Goal: Entertainment & Leisure: Consume media (video, audio)

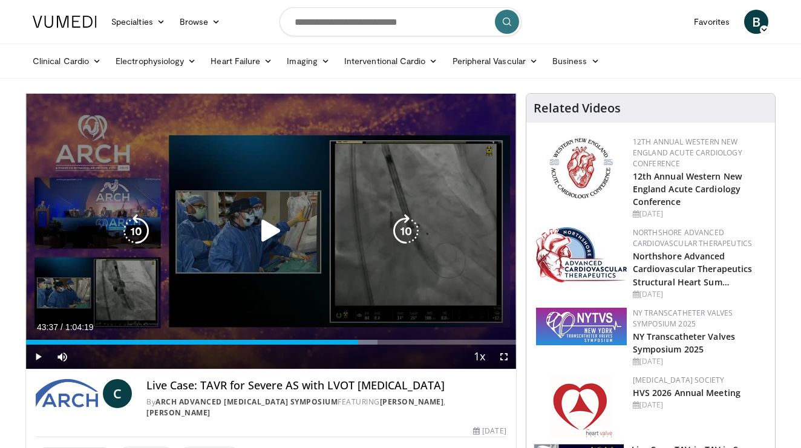
click at [261, 223] on icon "Video Player" at bounding box center [271, 231] width 34 height 34
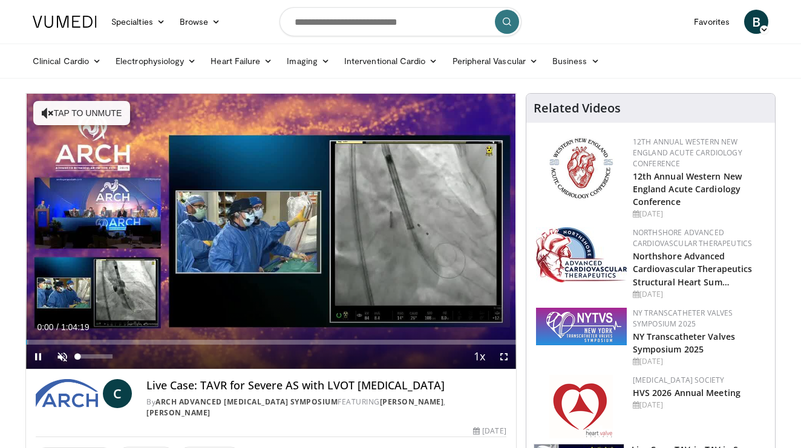
click at [59, 364] on span "Video Player" at bounding box center [62, 357] width 24 height 24
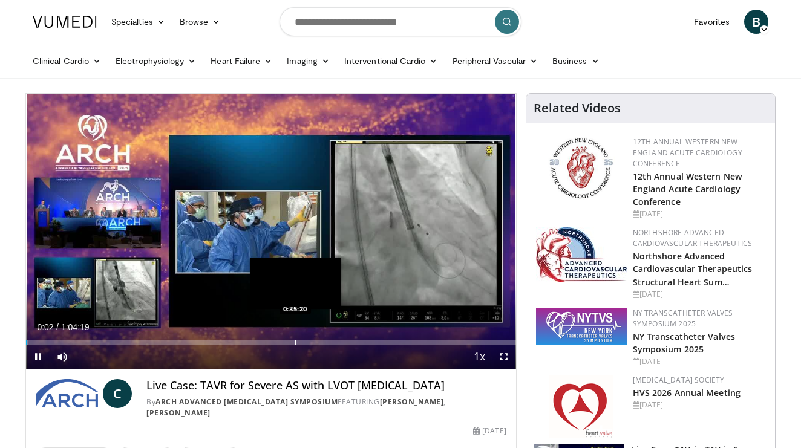
click at [295, 338] on div "Loaded : 0.52% 0:00:02 0:35:20" at bounding box center [271, 338] width 490 height 11
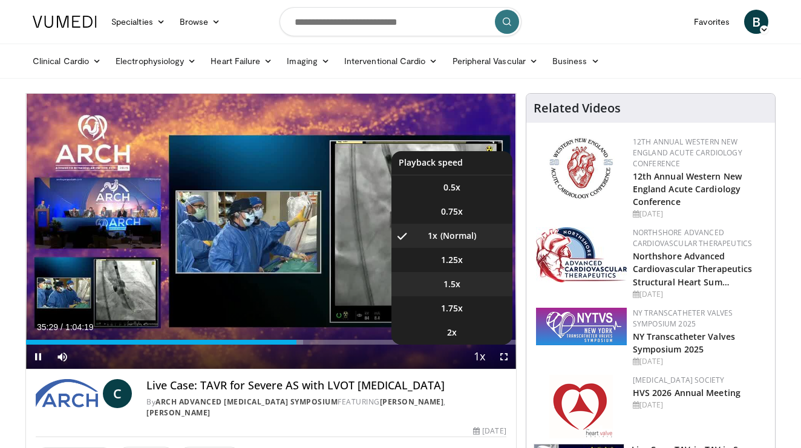
click at [450, 276] on li "1.5x" at bounding box center [451, 284] width 121 height 24
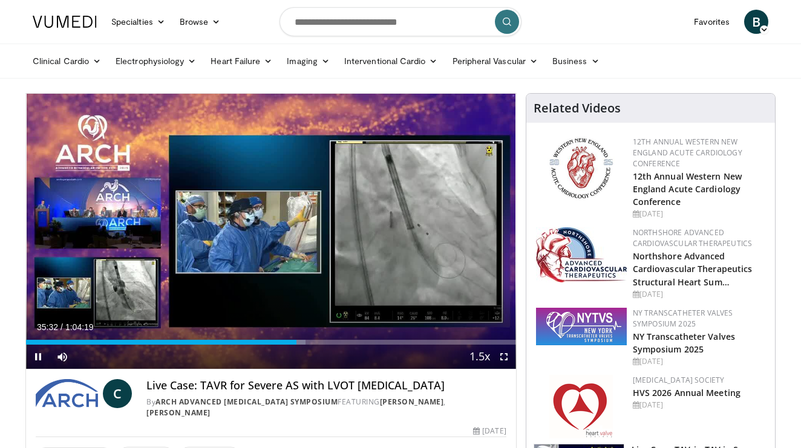
click at [507, 361] on span "Video Player" at bounding box center [504, 357] width 24 height 24
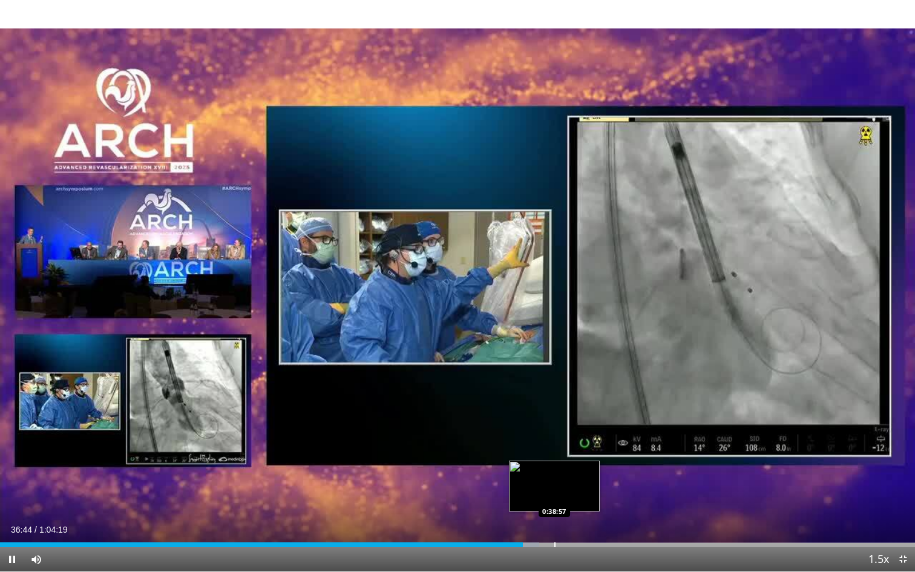
click at [554, 448] on div "Loaded : 58.93% 0:36:44 0:38:57" at bounding box center [457, 540] width 915 height 11
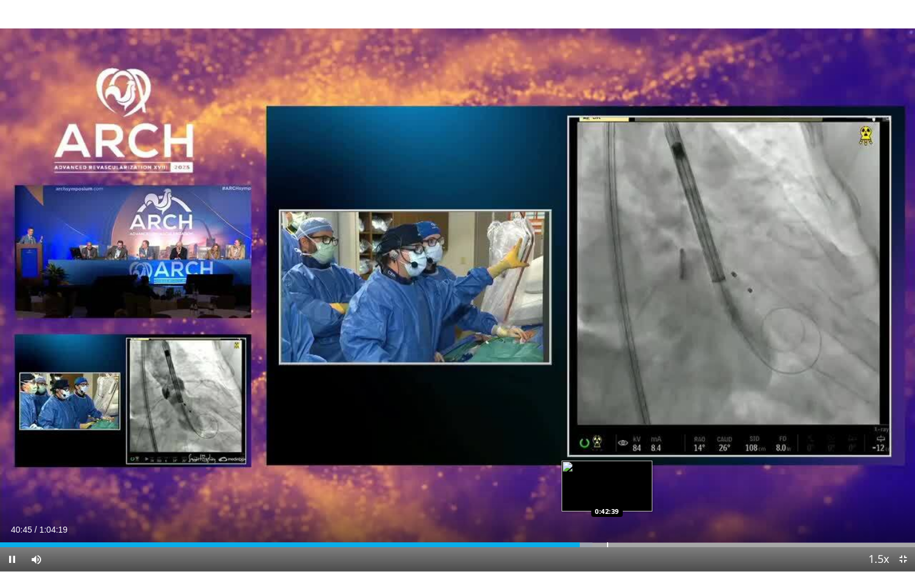
click at [607, 448] on div "Progress Bar" at bounding box center [607, 544] width 1 height 5
click at [590, 448] on div "Progress Bar" at bounding box center [590, 544] width 1 height 5
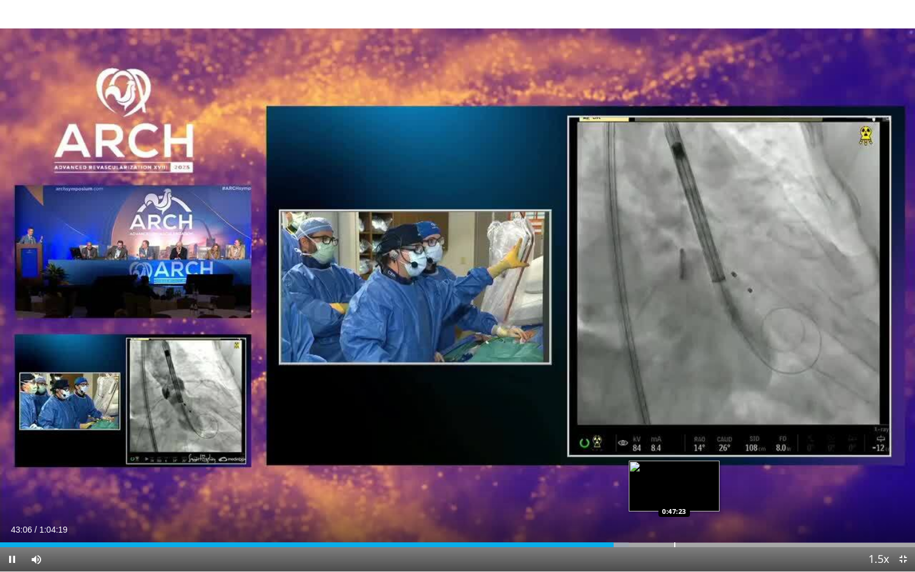
click at [674, 448] on div "Progress Bar" at bounding box center [674, 544] width 1 height 5
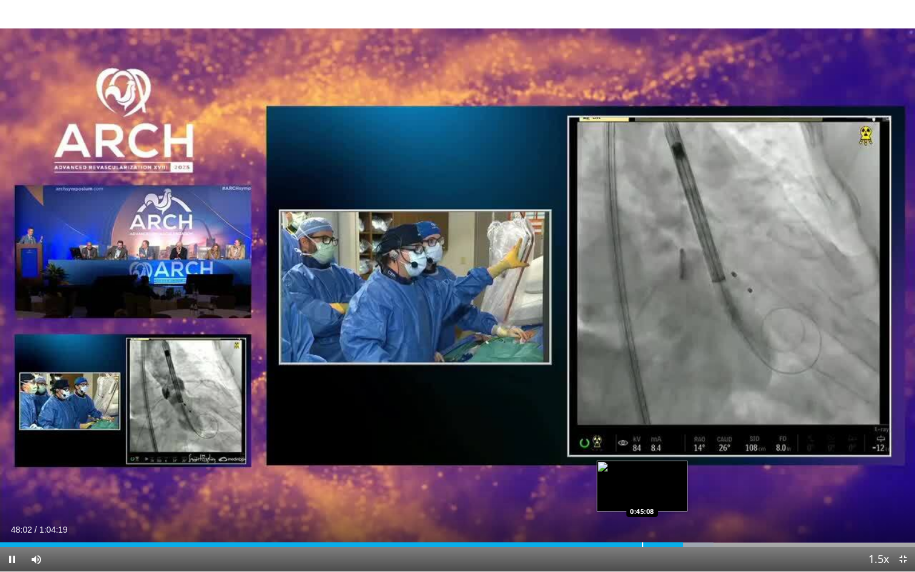
click at [642, 448] on div "10 seconds Tap to unmute" at bounding box center [457, 285] width 915 height 571
click at [639, 448] on div "Progress Bar" at bounding box center [639, 544] width 1 height 5
click at [626, 448] on div "Progress Bar" at bounding box center [626, 544] width 1 height 5
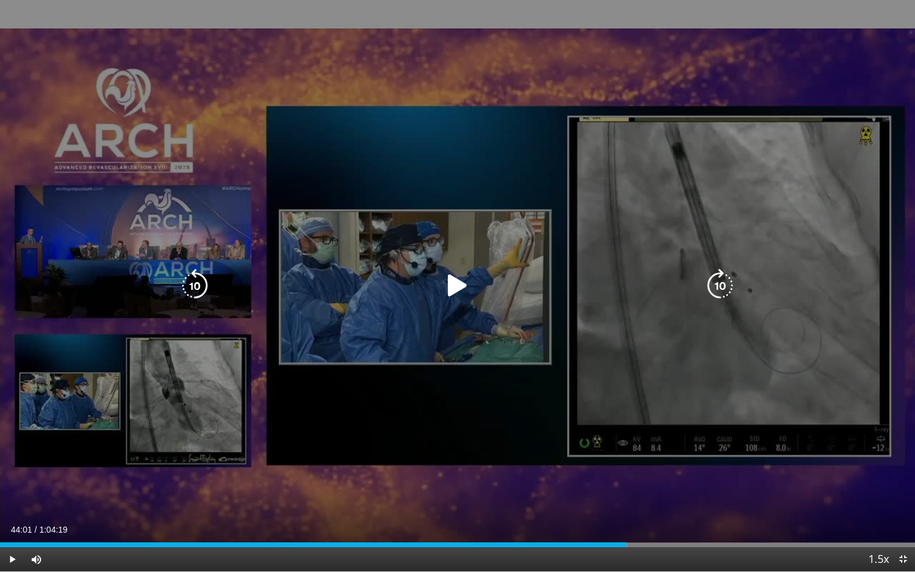
click at [457, 286] on icon "Video Player" at bounding box center [457, 286] width 34 height 34
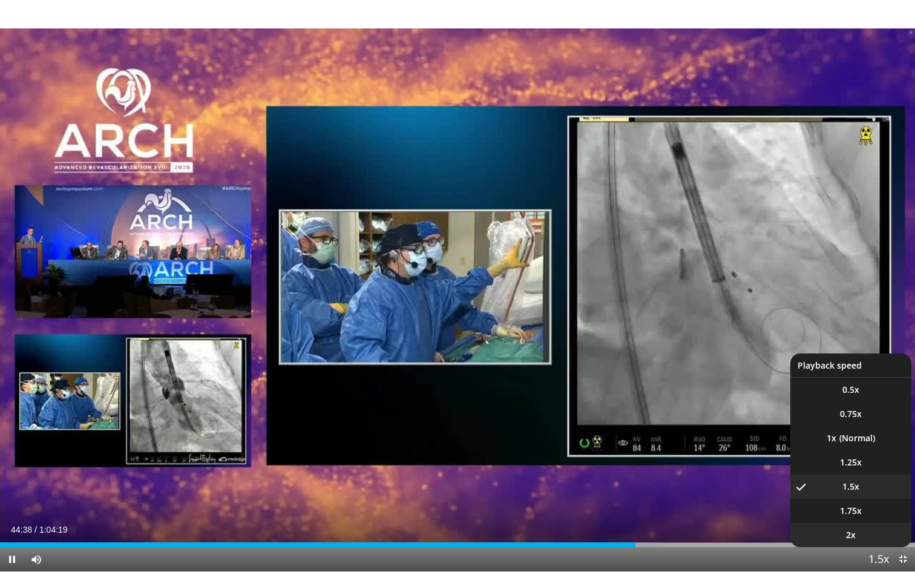
click at [800, 448] on span "2x" at bounding box center [851, 535] width 10 height 12
click at [800, 438] on li "1x" at bounding box center [850, 438] width 121 height 24
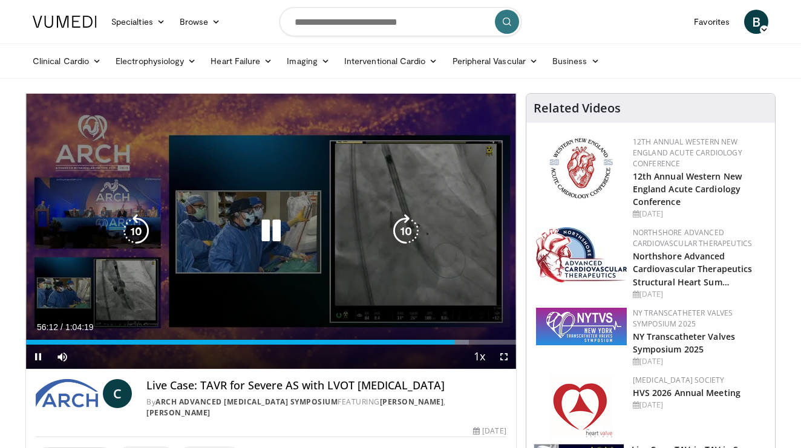
click at [276, 230] on icon "Video Player" at bounding box center [271, 231] width 34 height 34
